Goal: Check status

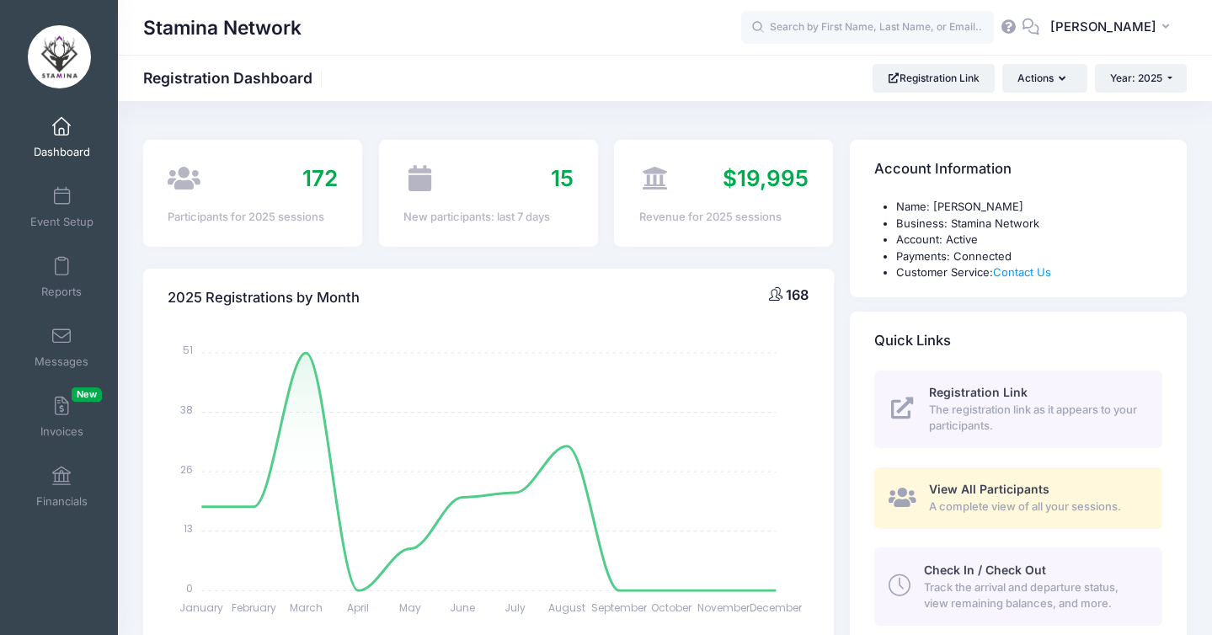
select select
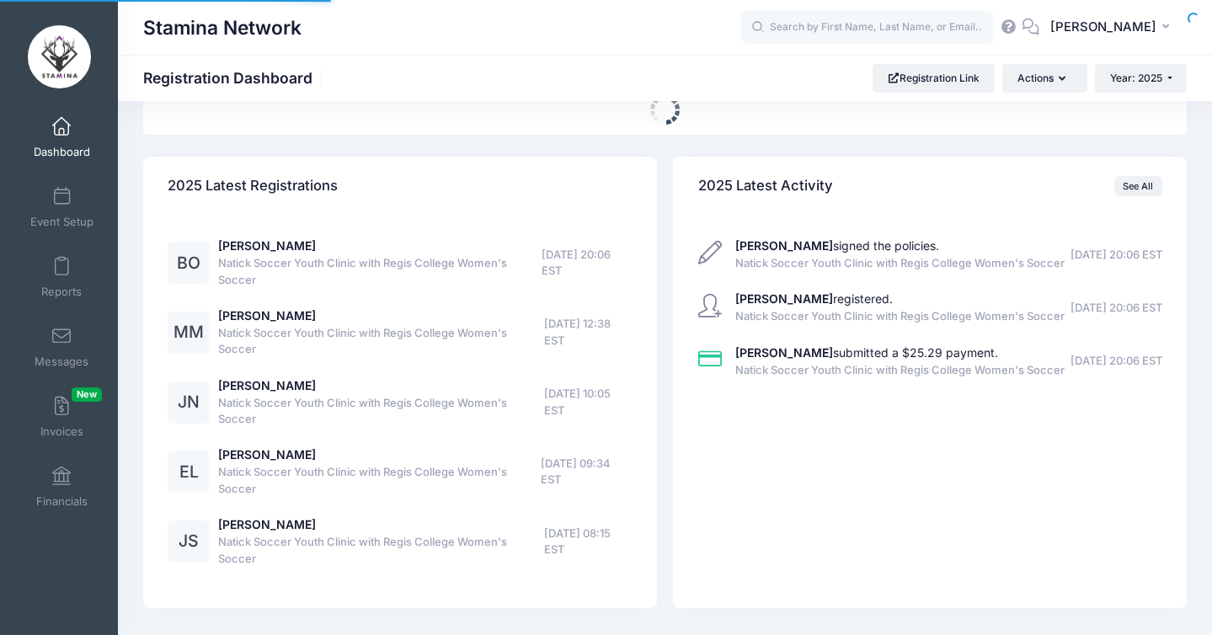
scroll to position [779, 0]
select select
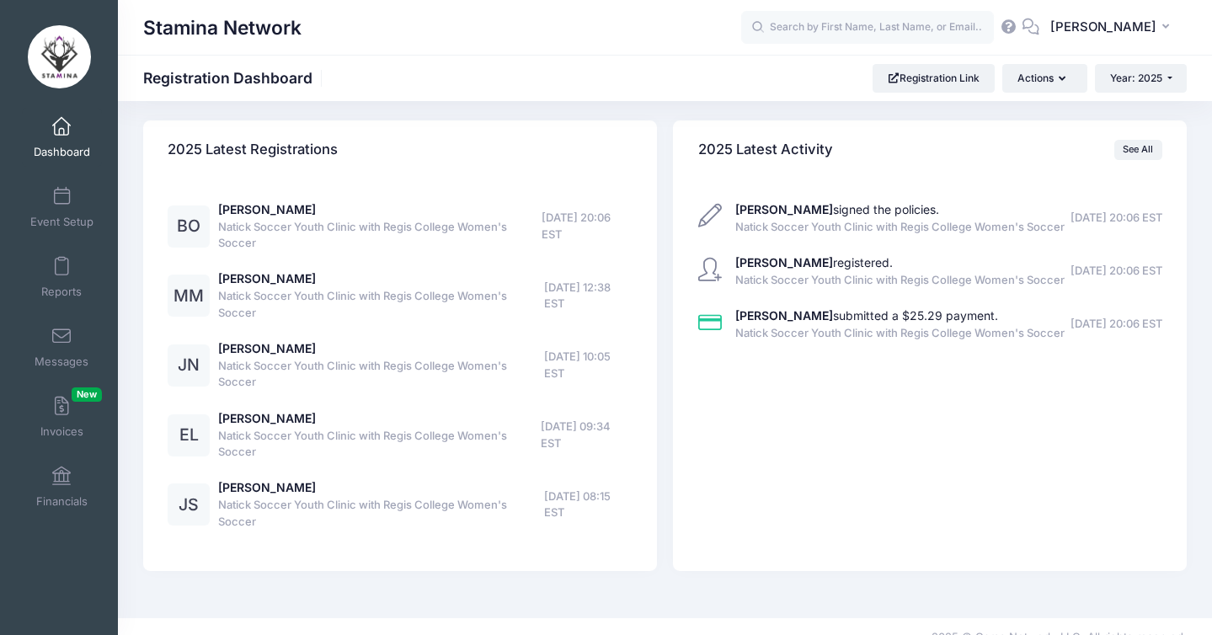
scroll to position [1260, 0]
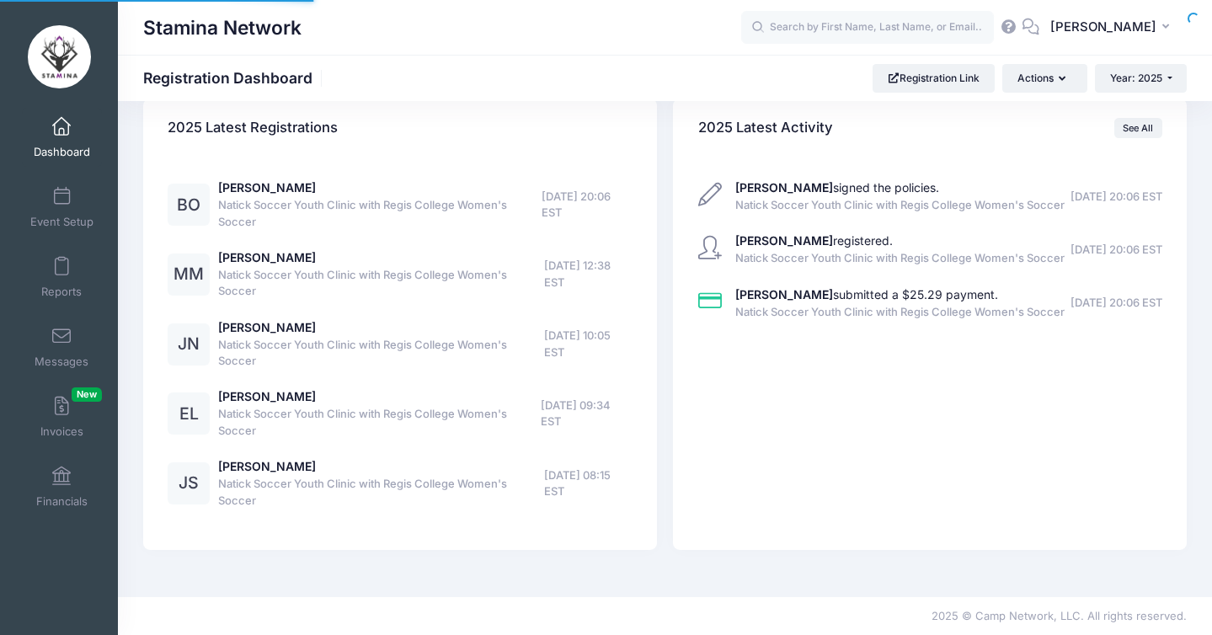
scroll to position [1260, 0]
select select
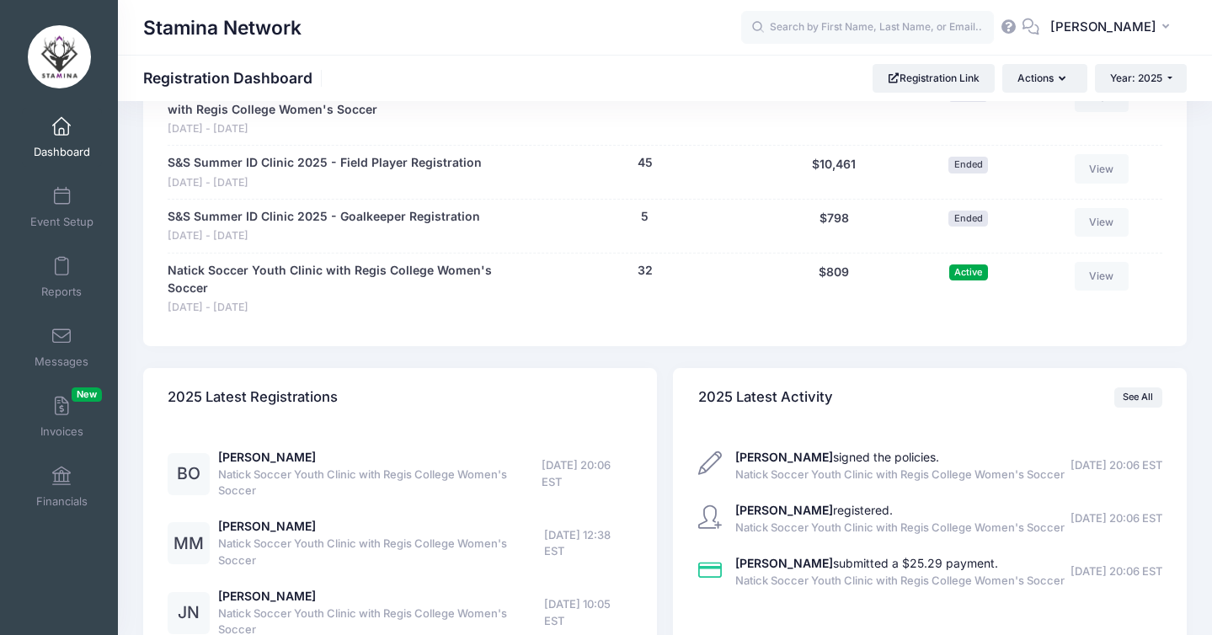
scroll to position [939, 0]
